Goal: Task Accomplishment & Management: Use online tool/utility

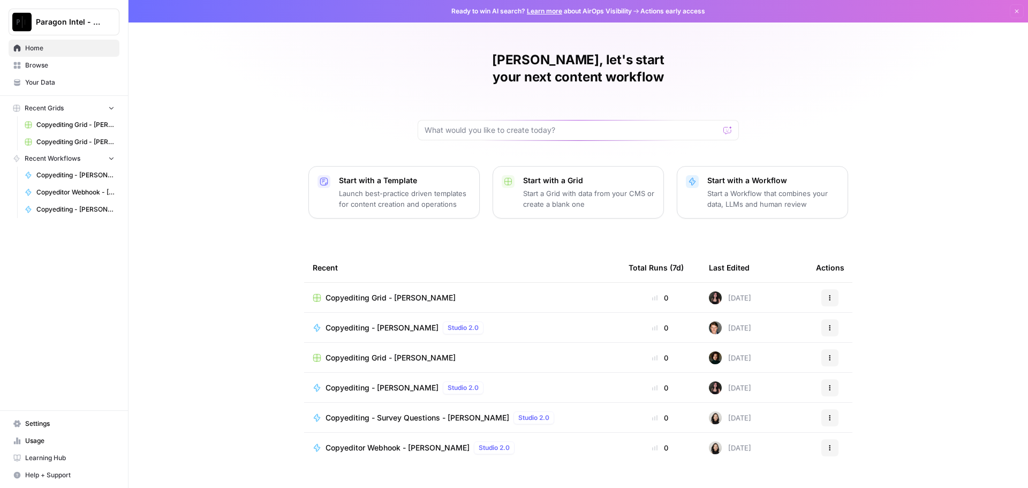
click at [34, 68] on span "Browse" at bounding box center [69, 65] width 89 height 10
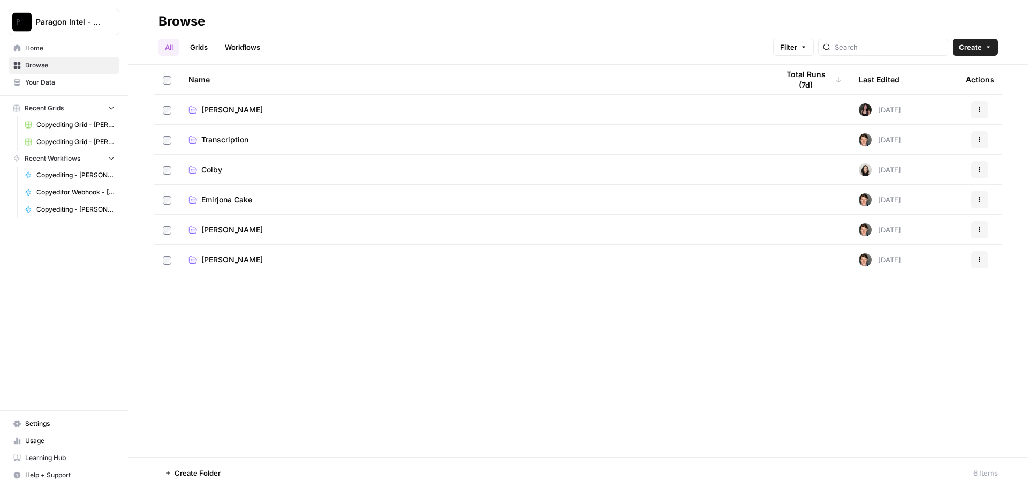
click at [242, 231] on span "[PERSON_NAME]" at bounding box center [232, 229] width 62 height 11
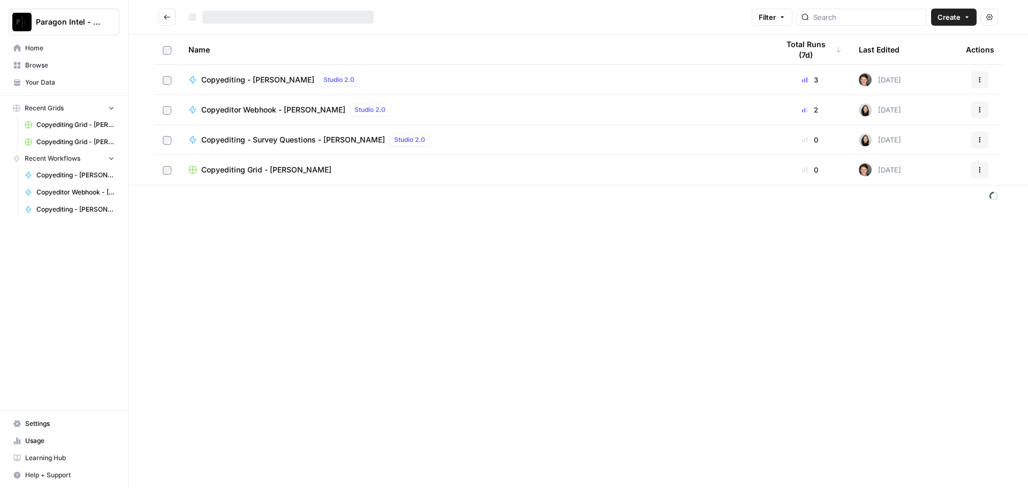
click at [223, 82] on span "Copyediting - [PERSON_NAME]" at bounding box center [257, 79] width 113 height 11
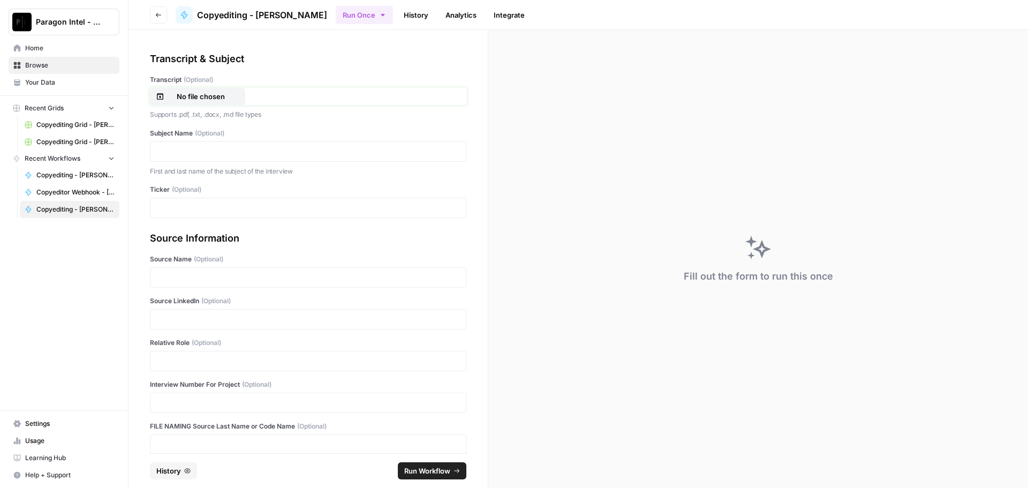
click at [190, 102] on button "No file chosen" at bounding box center [197, 96] width 95 height 17
click at [177, 150] on p at bounding box center [308, 151] width 302 height 11
click at [244, 197] on div "*****" at bounding box center [308, 207] width 316 height 20
click at [248, 212] on p "*****" at bounding box center [304, 207] width 294 height 11
drag, startPoint x: 176, startPoint y: 316, endPoint x: 178, endPoint y: 322, distance: 6.3
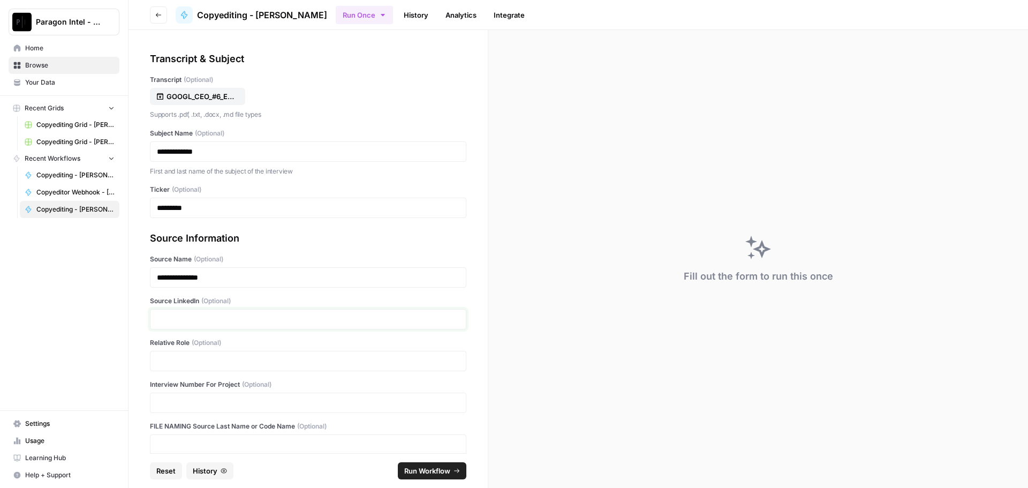
click at [176, 316] on p at bounding box center [308, 319] width 302 height 11
click at [184, 360] on p at bounding box center [308, 360] width 302 height 11
click at [413, 467] on span "Run Workflow" at bounding box center [427, 470] width 46 height 11
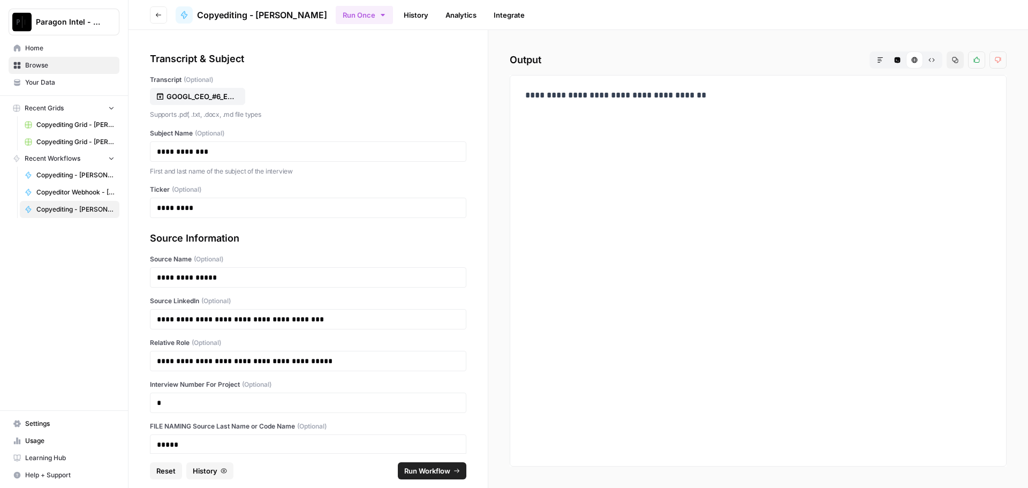
click at [82, 54] on link "Home" at bounding box center [64, 48] width 111 height 17
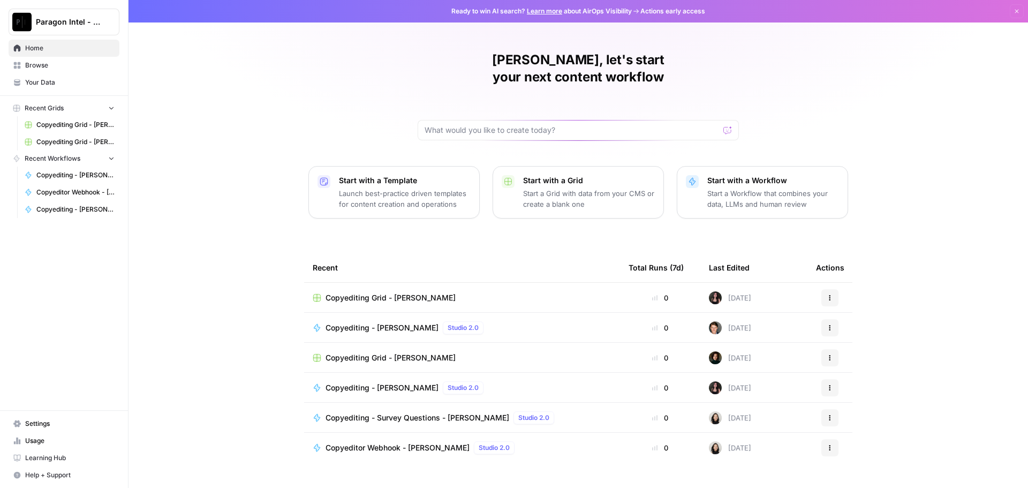
drag, startPoint x: 40, startPoint y: 69, endPoint x: 60, endPoint y: 66, distance: 20.0
click at [40, 70] on span "Browse" at bounding box center [69, 65] width 89 height 10
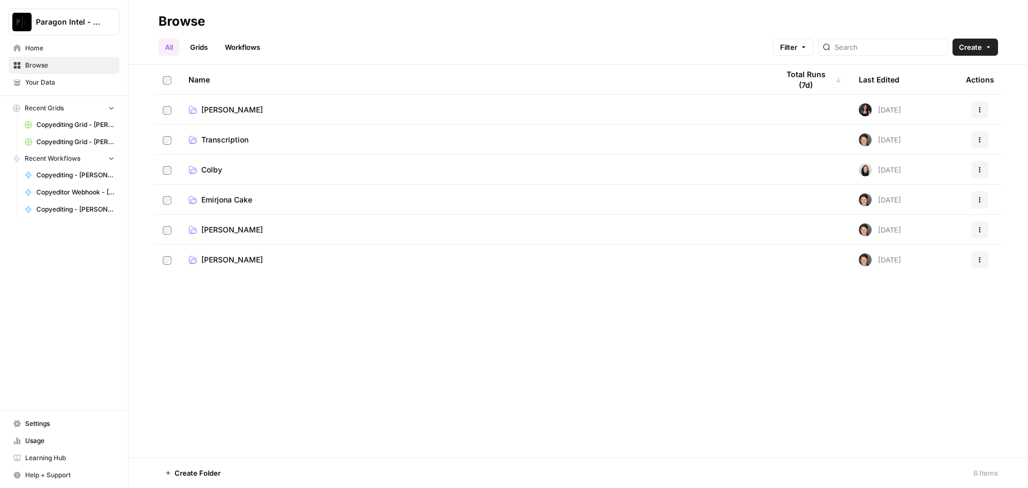
click at [235, 226] on span "[PERSON_NAME]" at bounding box center [232, 229] width 62 height 11
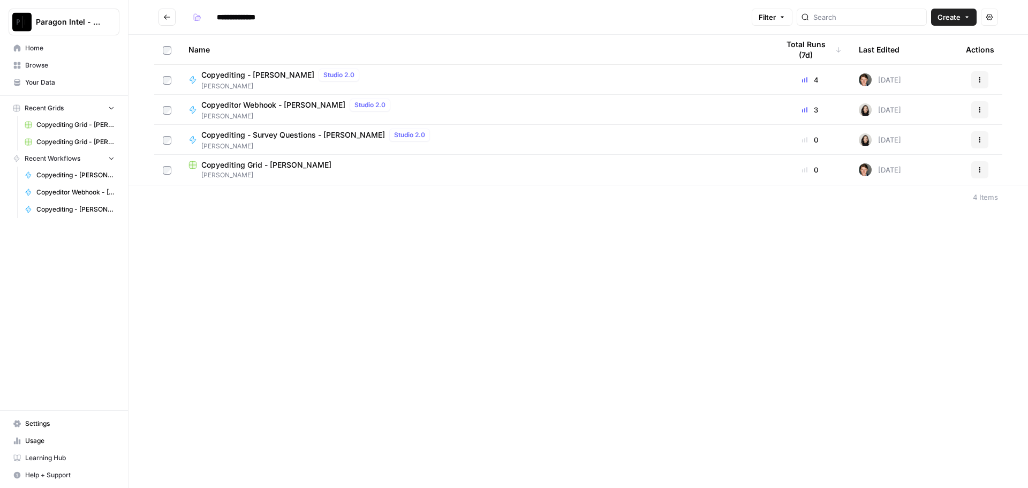
click at [243, 78] on span "Copyediting - [PERSON_NAME]" at bounding box center [257, 75] width 113 height 11
type input "**********"
click at [227, 165] on span "Copyediting Grid - [PERSON_NAME]" at bounding box center [266, 164] width 130 height 11
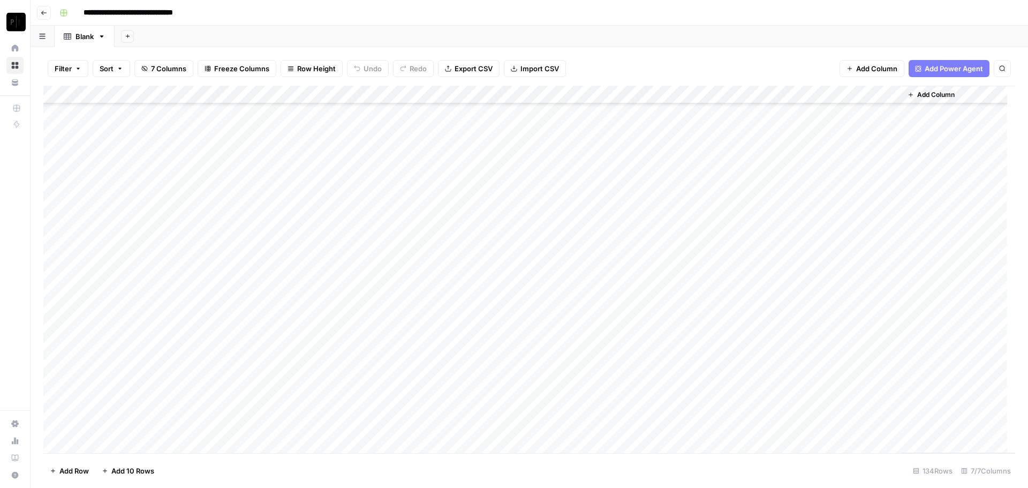
scroll to position [2107, 0]
click at [795, 427] on div "Add Column" at bounding box center [528, 269] width 971 height 367
